Goal: Task Accomplishment & Management: Understand process/instructions

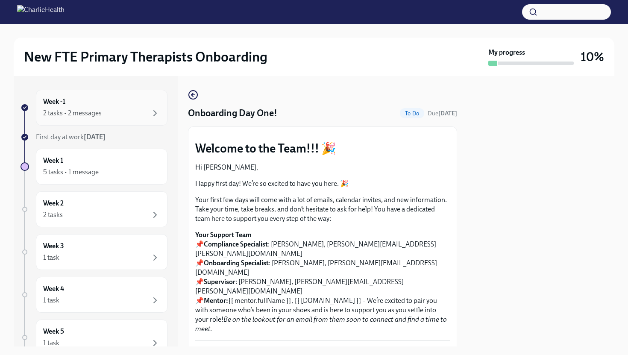
click at [59, 111] on div "2 tasks • 2 messages" at bounding box center [72, 113] width 59 height 9
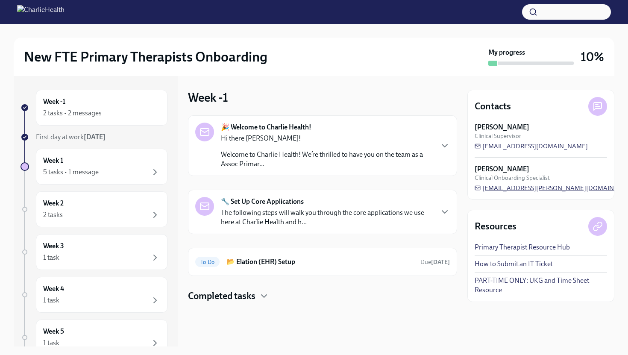
click at [492, 190] on span "[EMAIL_ADDRESS][PERSON_NAME][DOMAIN_NAME]" at bounding box center [556, 188] width 163 height 9
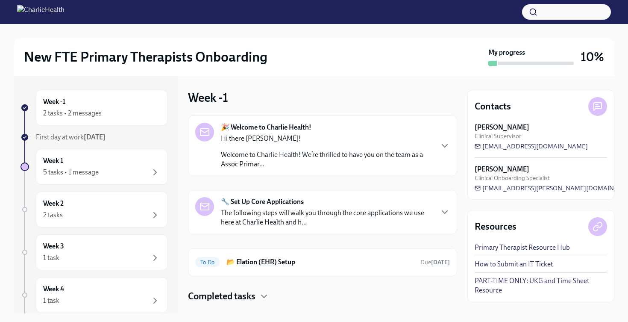
scroll to position [17, 0]
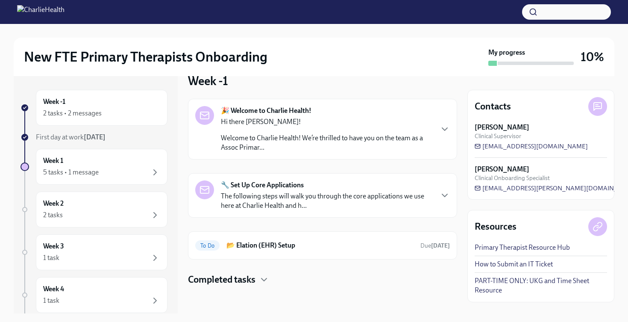
click at [260, 196] on p "The following steps will walk you through the core applications we use here at …" at bounding box center [327, 200] width 212 height 19
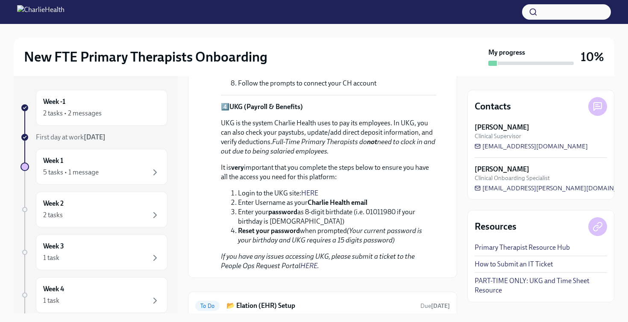
scroll to position [644, 0]
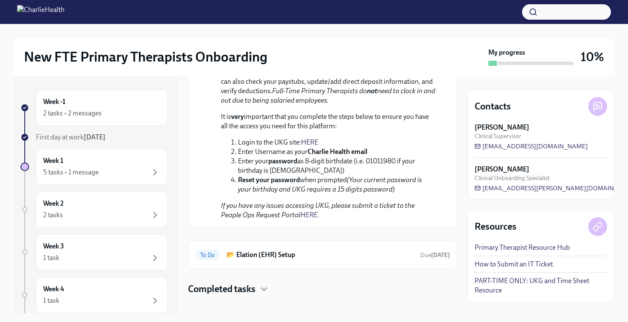
click at [230, 285] on h4 "Completed tasks" at bounding box center [222, 288] width 68 height 13
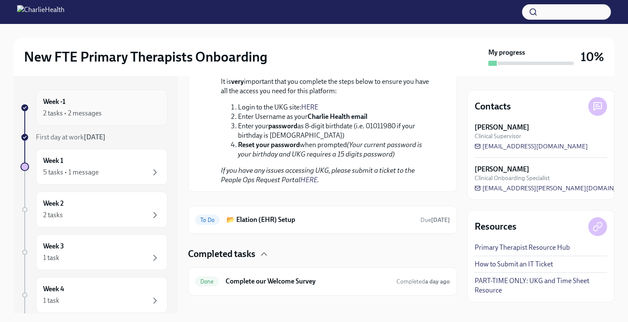
click at [85, 105] on div "Week -1 2 tasks • 2 messages" at bounding box center [101, 107] width 117 height 21
click at [58, 168] on div "5 tasks • 1 message" at bounding box center [71, 172] width 56 height 9
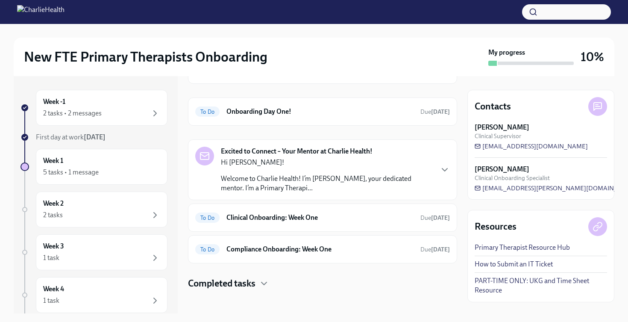
scroll to position [64, 0]
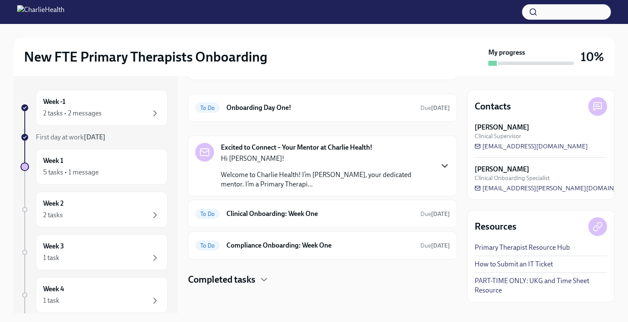
click at [442, 167] on icon "button" at bounding box center [445, 166] width 10 height 10
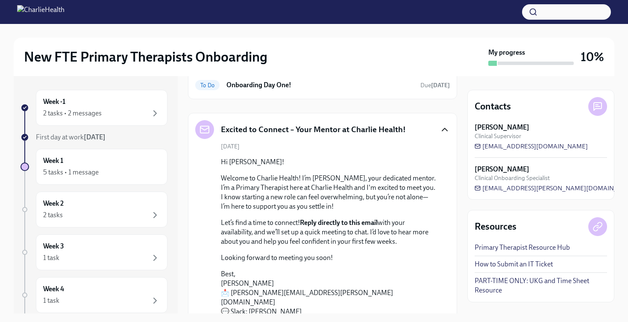
scroll to position [87, 0]
click at [505, 265] on link "How to Submit an IT Ticket" at bounding box center [514, 263] width 78 height 9
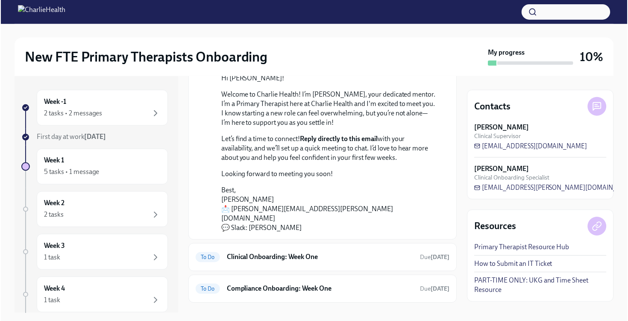
scroll to position [155, 0]
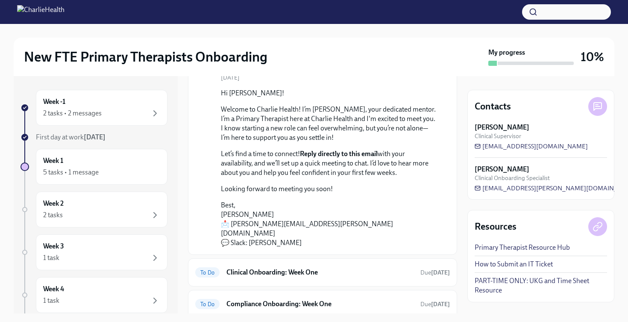
click at [344, 154] on strong "Reply directly to this email" at bounding box center [339, 154] width 78 height 8
click at [335, 155] on strong "Reply directly to this email" at bounding box center [339, 154] width 78 height 8
click at [307, 154] on strong "Reply directly to this email" at bounding box center [339, 154] width 78 height 8
click at [285, 225] on p "Best, [PERSON_NAME] 📩 [PERSON_NAME][EMAIL_ADDRESS][PERSON_NAME][DOMAIN_NAME] 💬 …" at bounding box center [328, 223] width 215 height 47
drag, startPoint x: 328, startPoint y: 224, endPoint x: 230, endPoint y: 225, distance: 97.9
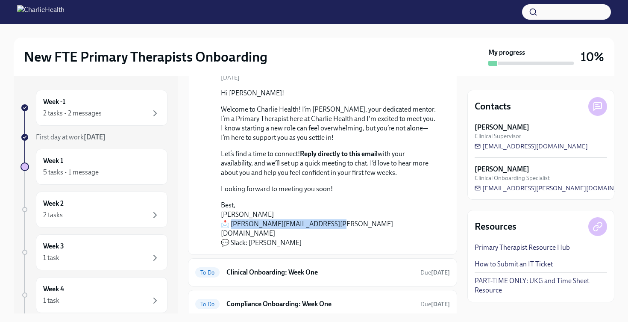
click at [230, 225] on p "Best, [PERSON_NAME] 📩 [PERSON_NAME][EMAIL_ADDRESS][PERSON_NAME][DOMAIN_NAME] 💬 …" at bounding box center [328, 223] width 215 height 47
click at [340, 222] on p "Best, [PERSON_NAME] 📩 [PERSON_NAME][EMAIL_ADDRESS][PERSON_NAME][DOMAIN_NAME] 💬 …" at bounding box center [328, 223] width 215 height 47
drag, startPoint x: 327, startPoint y: 225, endPoint x: 230, endPoint y: 225, distance: 97.4
click at [230, 225] on p "Best, [PERSON_NAME] 📩 [PERSON_NAME][EMAIL_ADDRESS][PERSON_NAME][DOMAIN_NAME] 💬 …" at bounding box center [328, 223] width 215 height 47
copy p "[EMAIL_ADDRESS][PERSON_NAME][DOMAIN_NAME]"
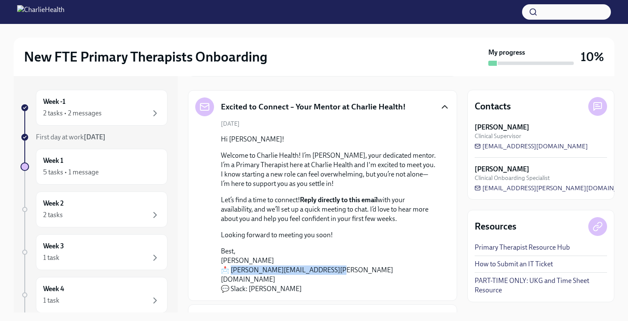
scroll to position [205, 0]
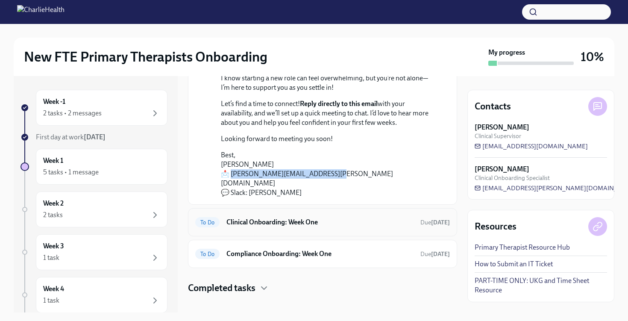
click at [235, 218] on h6 "Clinical Onboarding: Week One" at bounding box center [320, 222] width 187 height 9
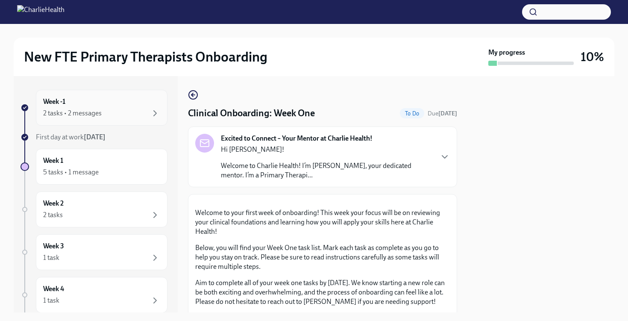
click at [67, 111] on div "2 tasks • 2 messages" at bounding box center [72, 113] width 59 height 9
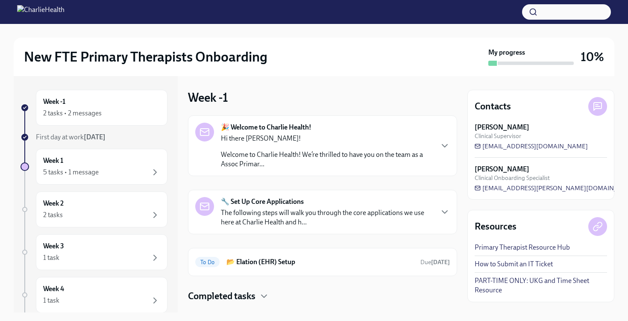
click at [251, 143] on div "Hi there [PERSON_NAME]! Welcome to Charlie Health! We’re thrilled to have you o…" at bounding box center [327, 151] width 212 height 35
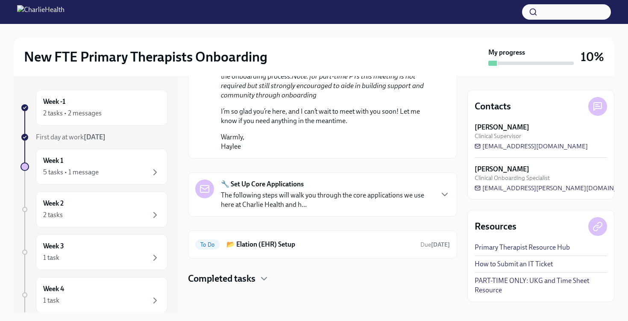
scroll to position [547, 0]
click at [260, 188] on strong "🔧 Set Up Core Applications" at bounding box center [262, 183] width 83 height 9
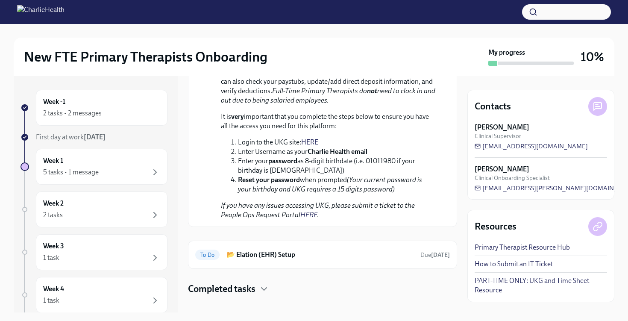
scroll to position [1175, 0]
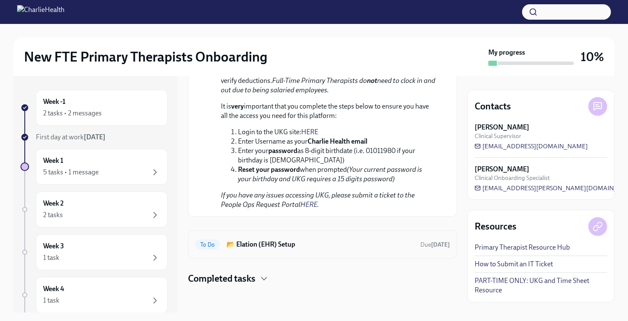
click at [249, 243] on h6 "📂 Elation (EHR) Setup" at bounding box center [320, 244] width 187 height 9
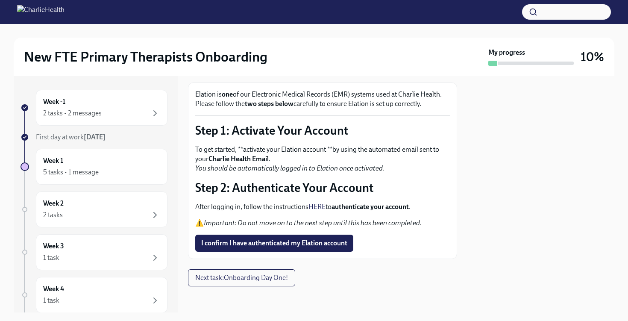
scroll to position [45, 0]
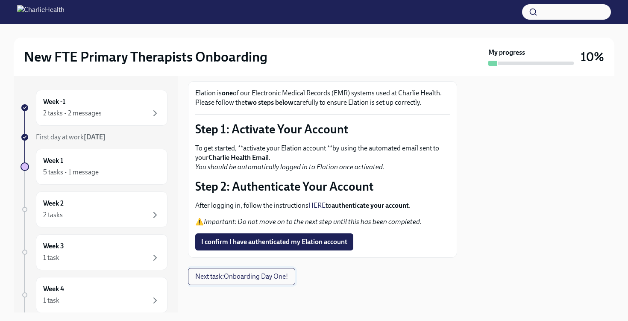
click at [248, 279] on span "Next task : Onboarding Day One!" at bounding box center [241, 276] width 93 height 9
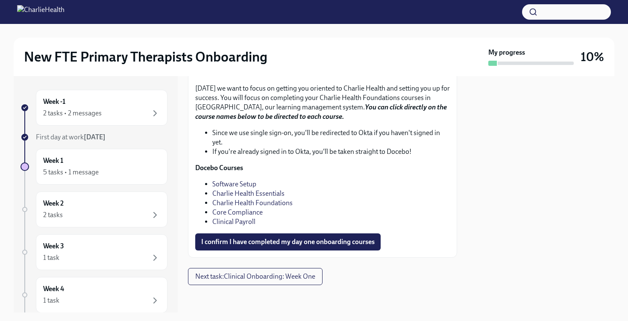
scroll to position [1196, 0]
